Goal: Find specific page/section: Find specific page/section

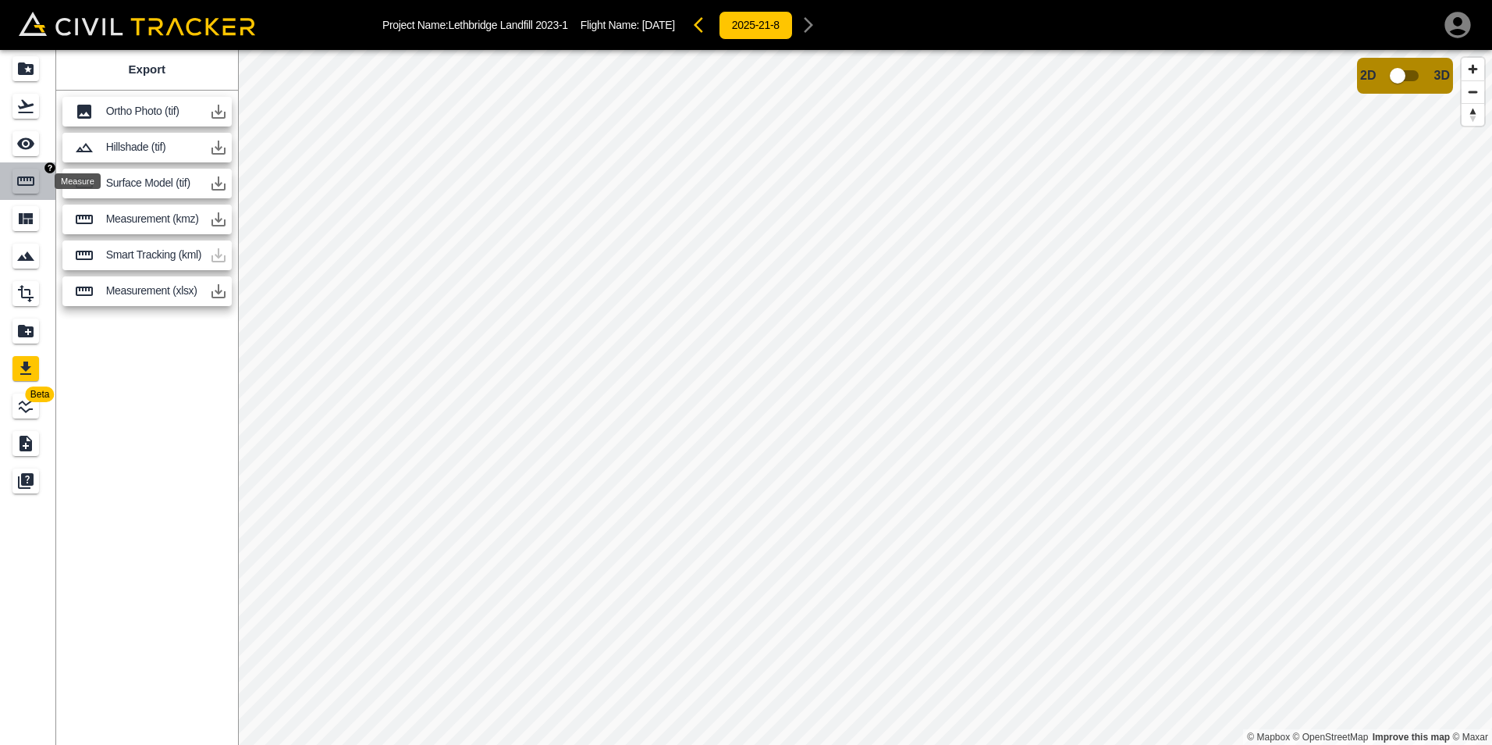
click at [20, 174] on icon "Measure" at bounding box center [25, 181] width 19 height 19
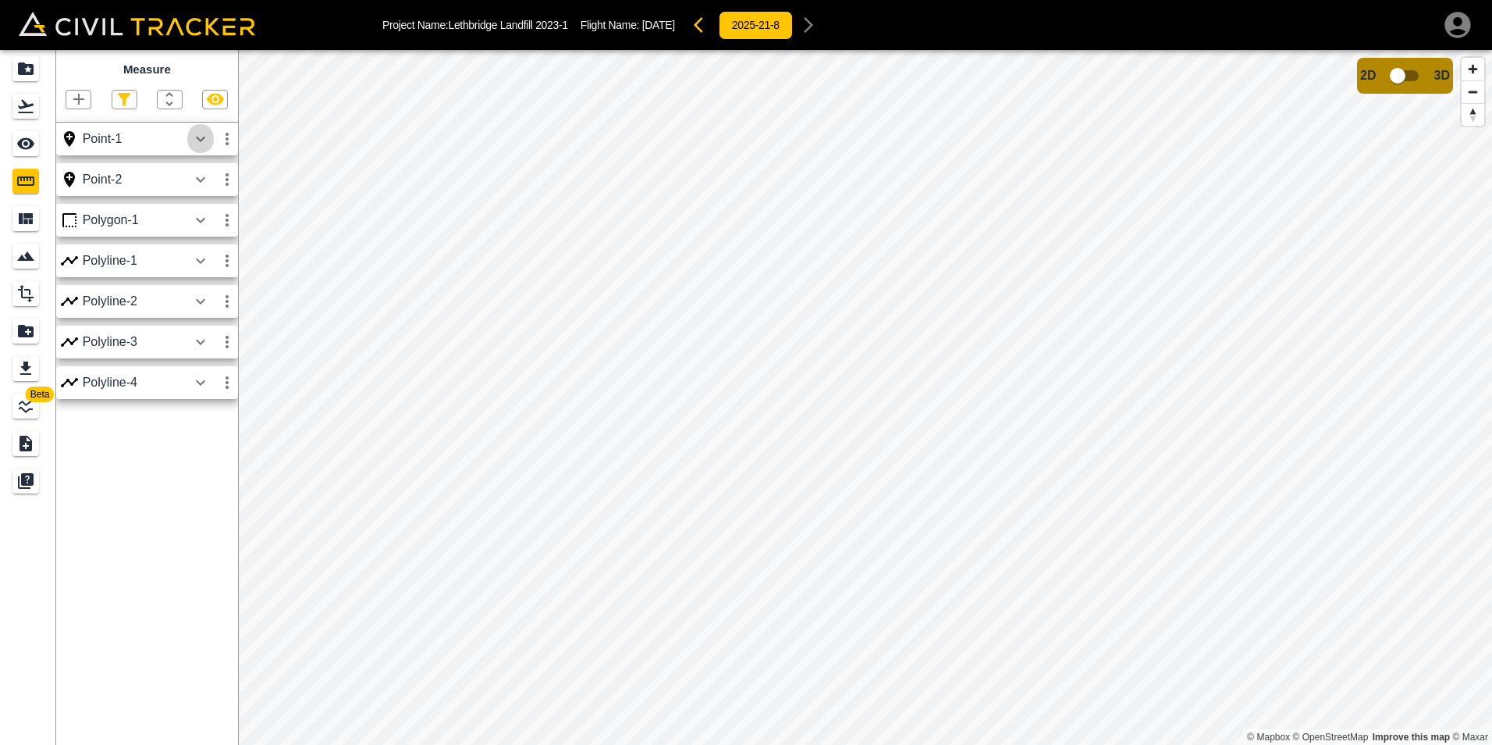
click at [205, 144] on icon "button" at bounding box center [200, 139] width 19 height 19
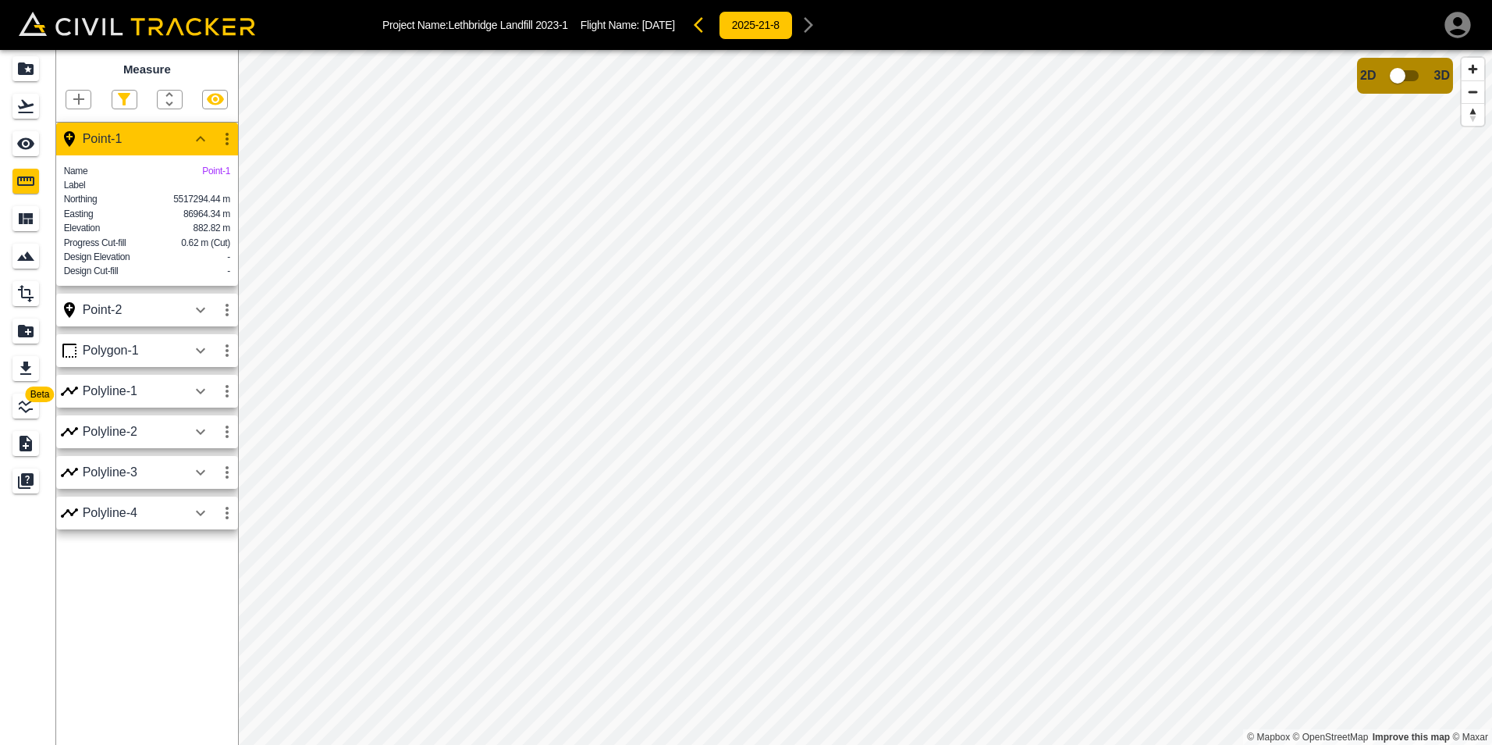
click at [201, 360] on icon "button" at bounding box center [200, 350] width 19 height 19
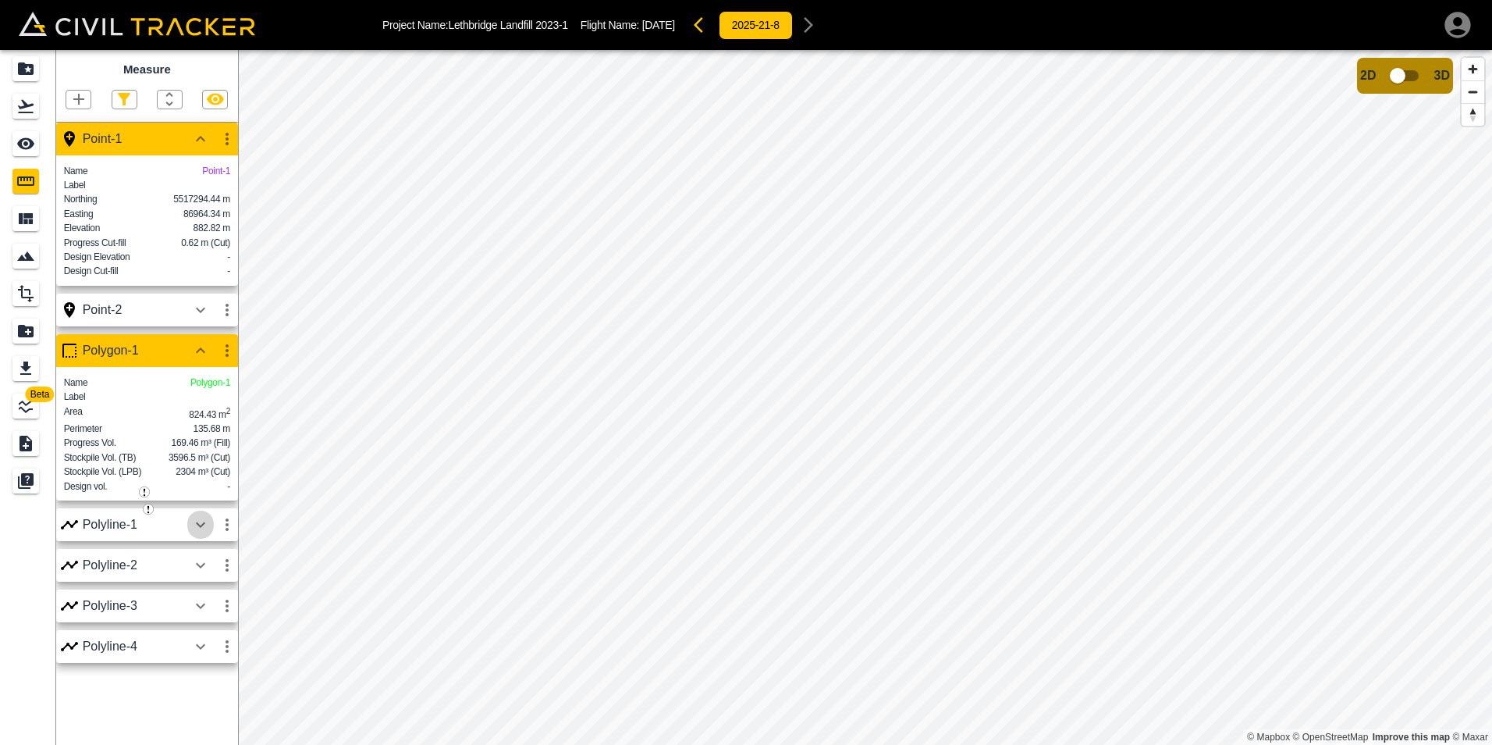
click at [197, 534] on icon "button" at bounding box center [200, 524] width 19 height 19
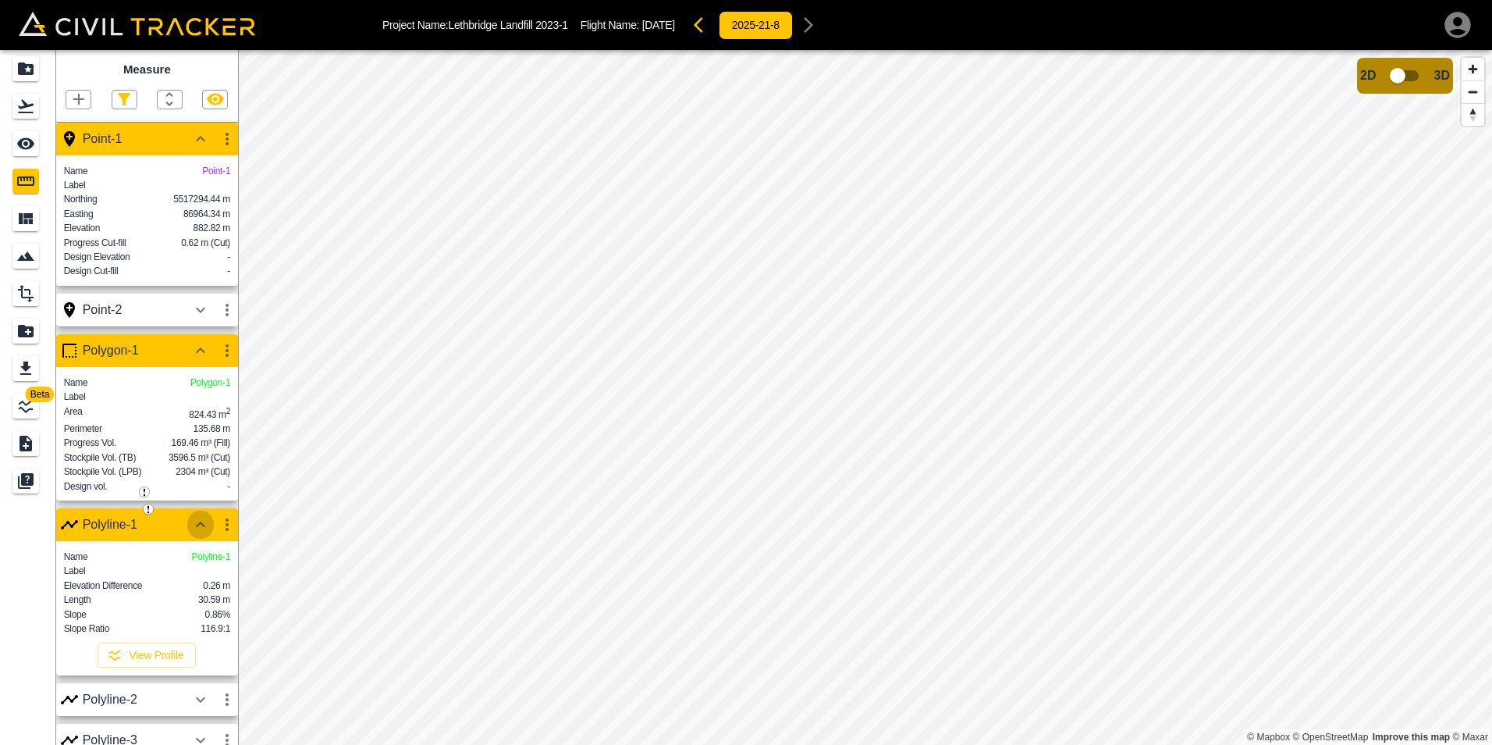
click at [204, 534] on icon "button" at bounding box center [200, 524] width 19 height 19
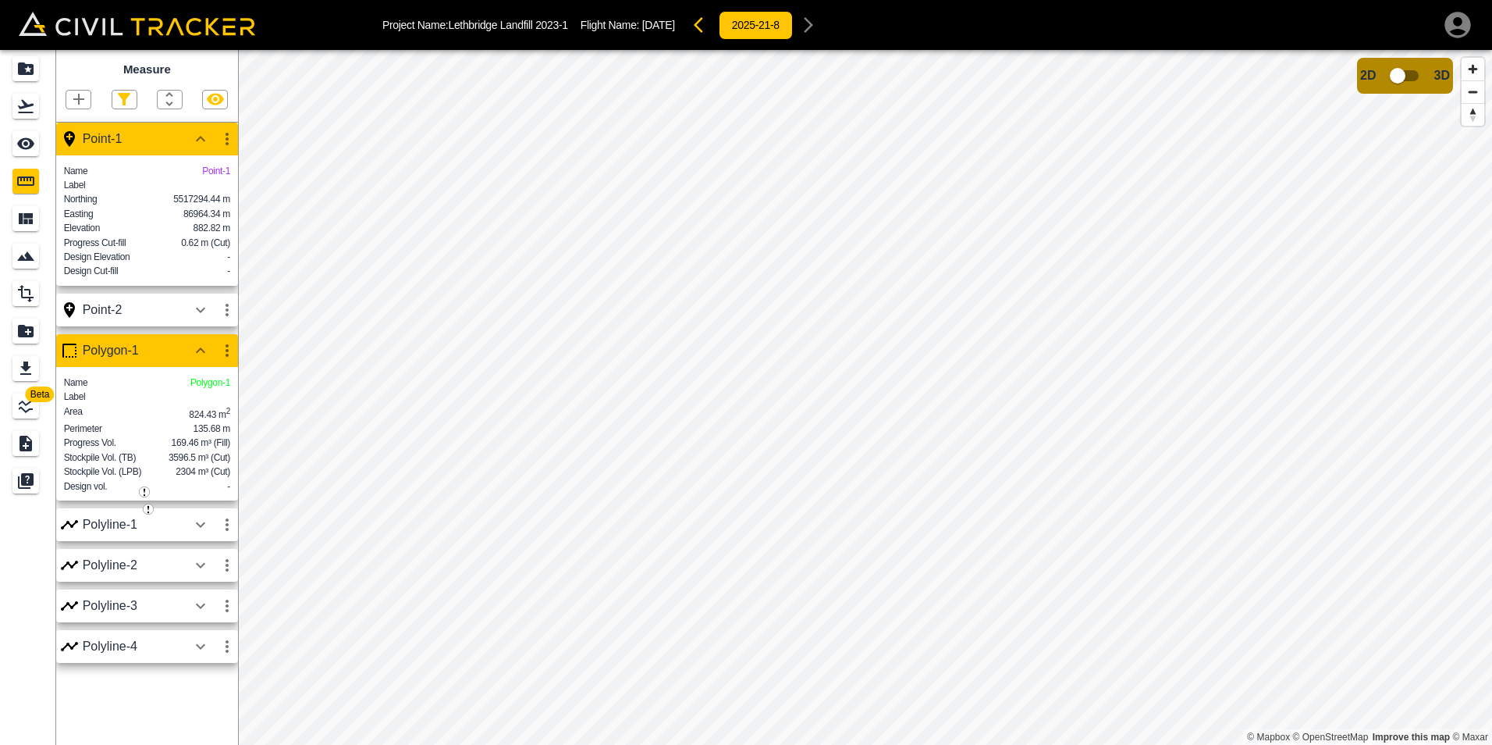
click at [204, 574] on icon "button" at bounding box center [200, 565] width 19 height 19
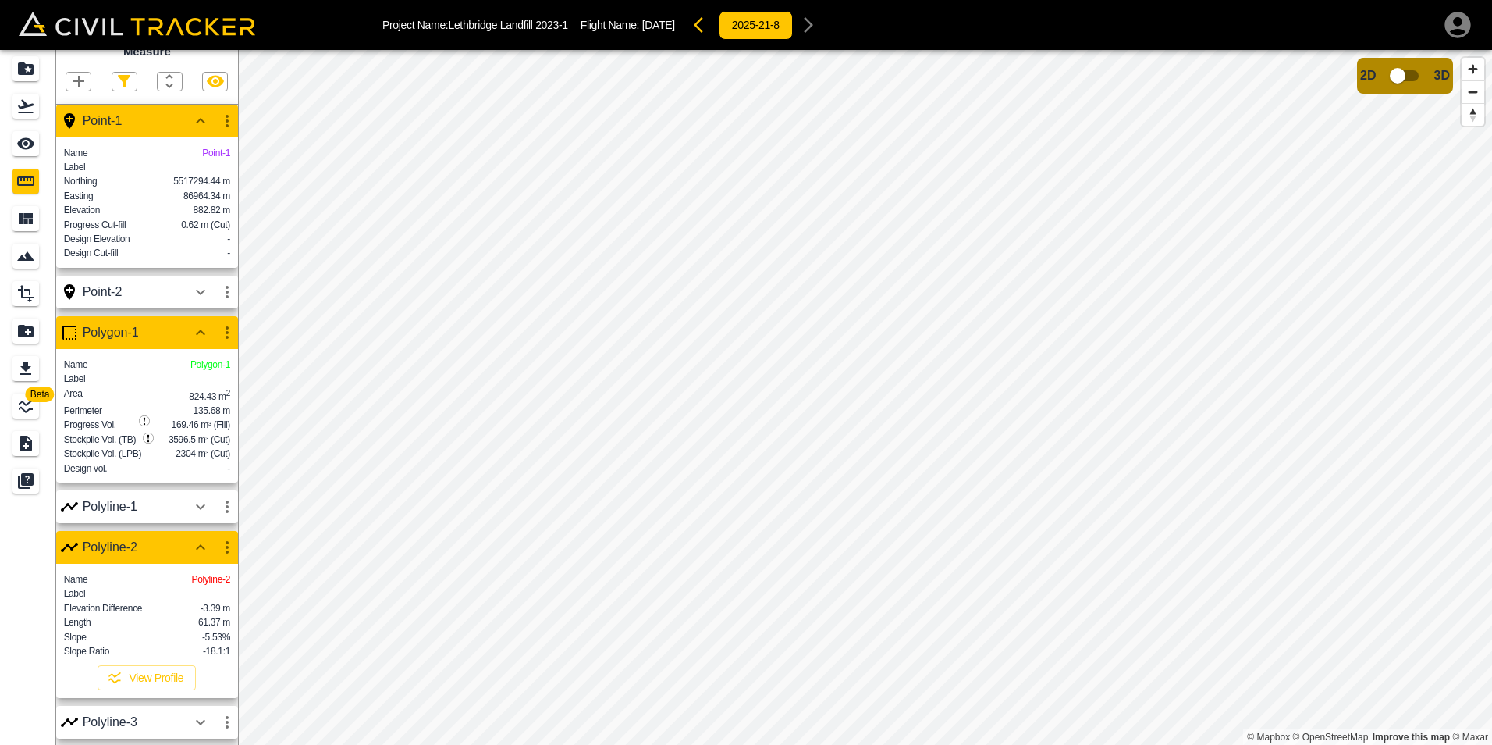
scroll to position [71, 0]
click at [152, 679] on button "View Profile" at bounding box center [147, 677] width 98 height 25
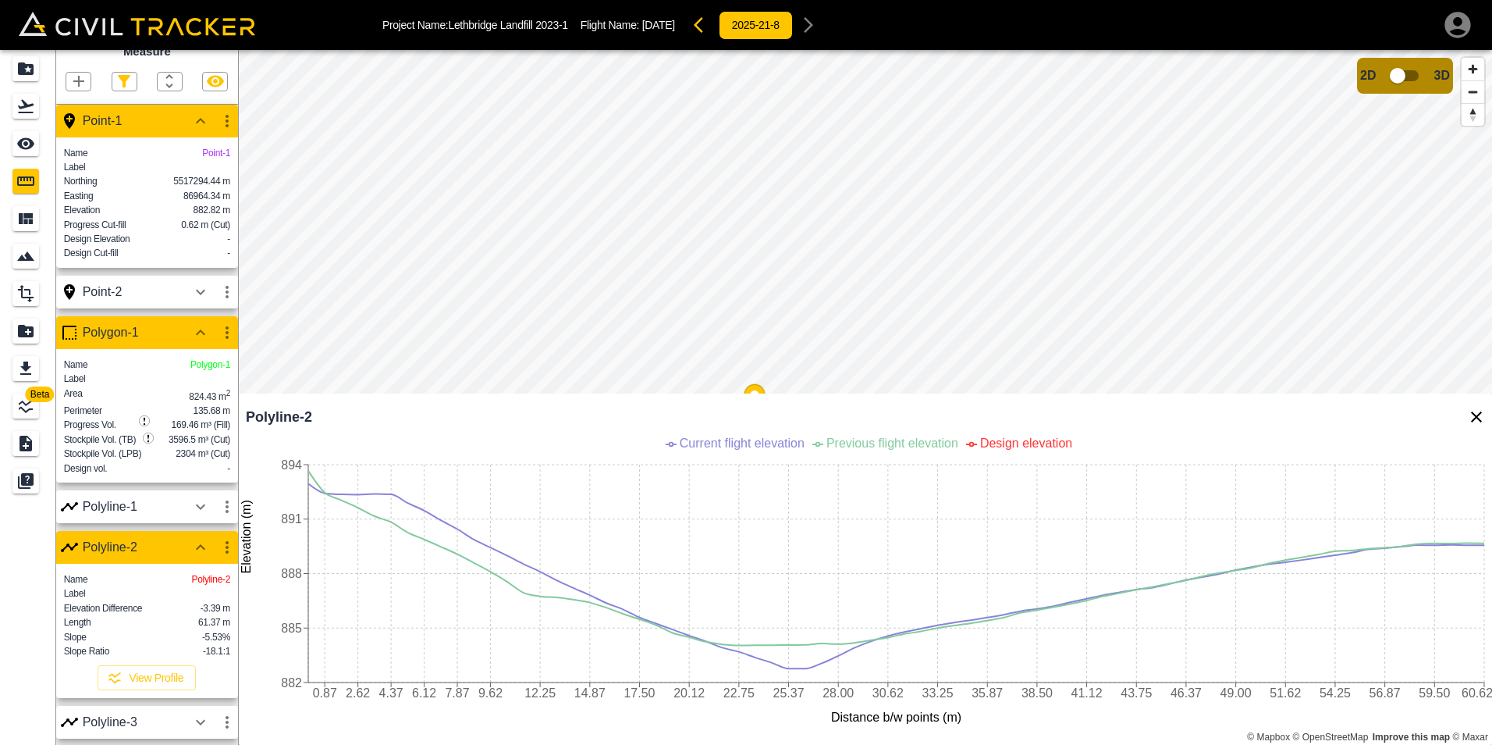
click at [570, 43] on div "Project Name: [GEOGRAPHIC_DATA] Landfill 2023-1 Flight Name: [DATE] 2025-21-8 B…" at bounding box center [746, 372] width 1492 height 745
